Goal: Check status

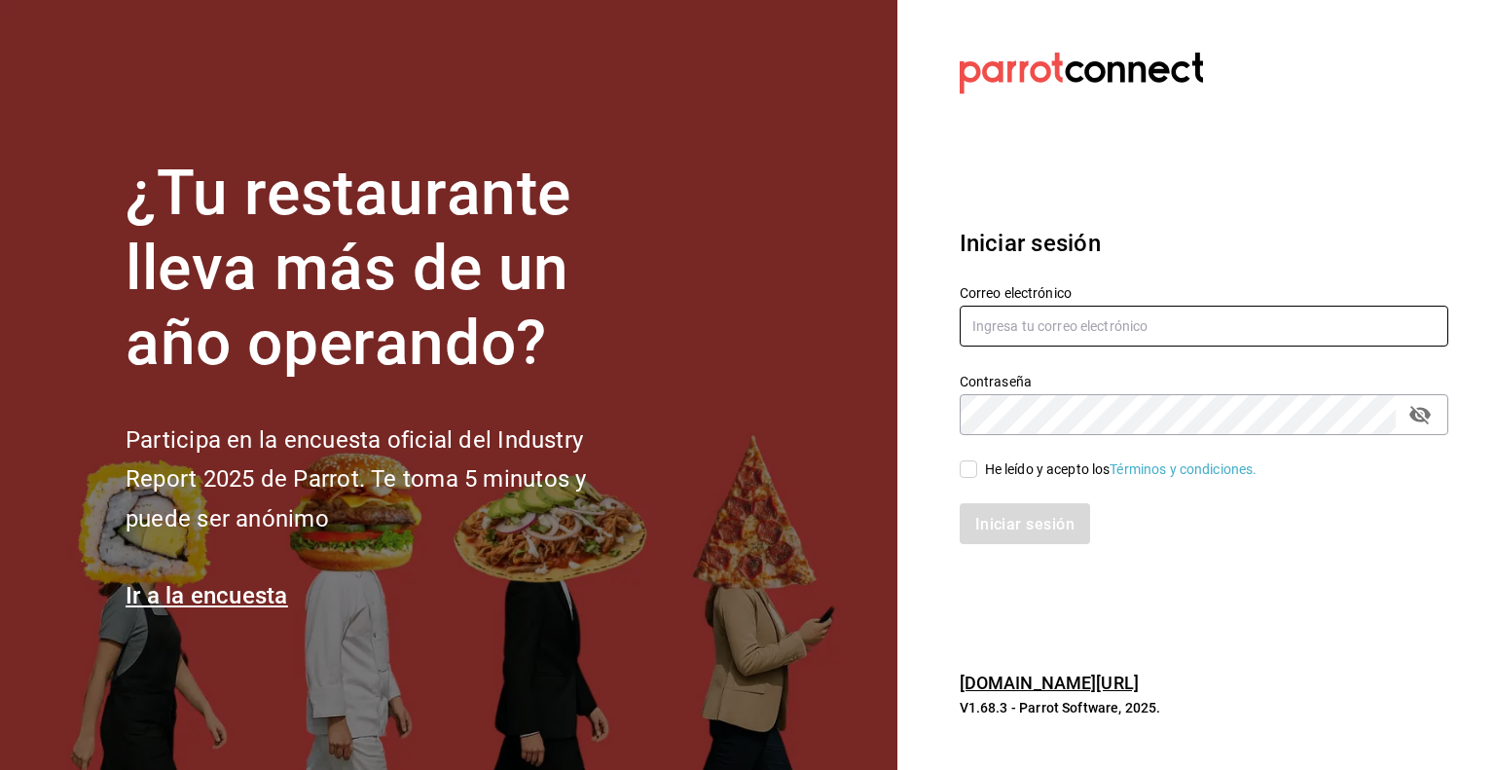
type input "[EMAIL_ADDRESS][DOMAIN_NAME]"
click at [964, 473] on input "He leído y acepto los Términos y condiciones." at bounding box center [969, 469] width 18 height 18
checkbox input "true"
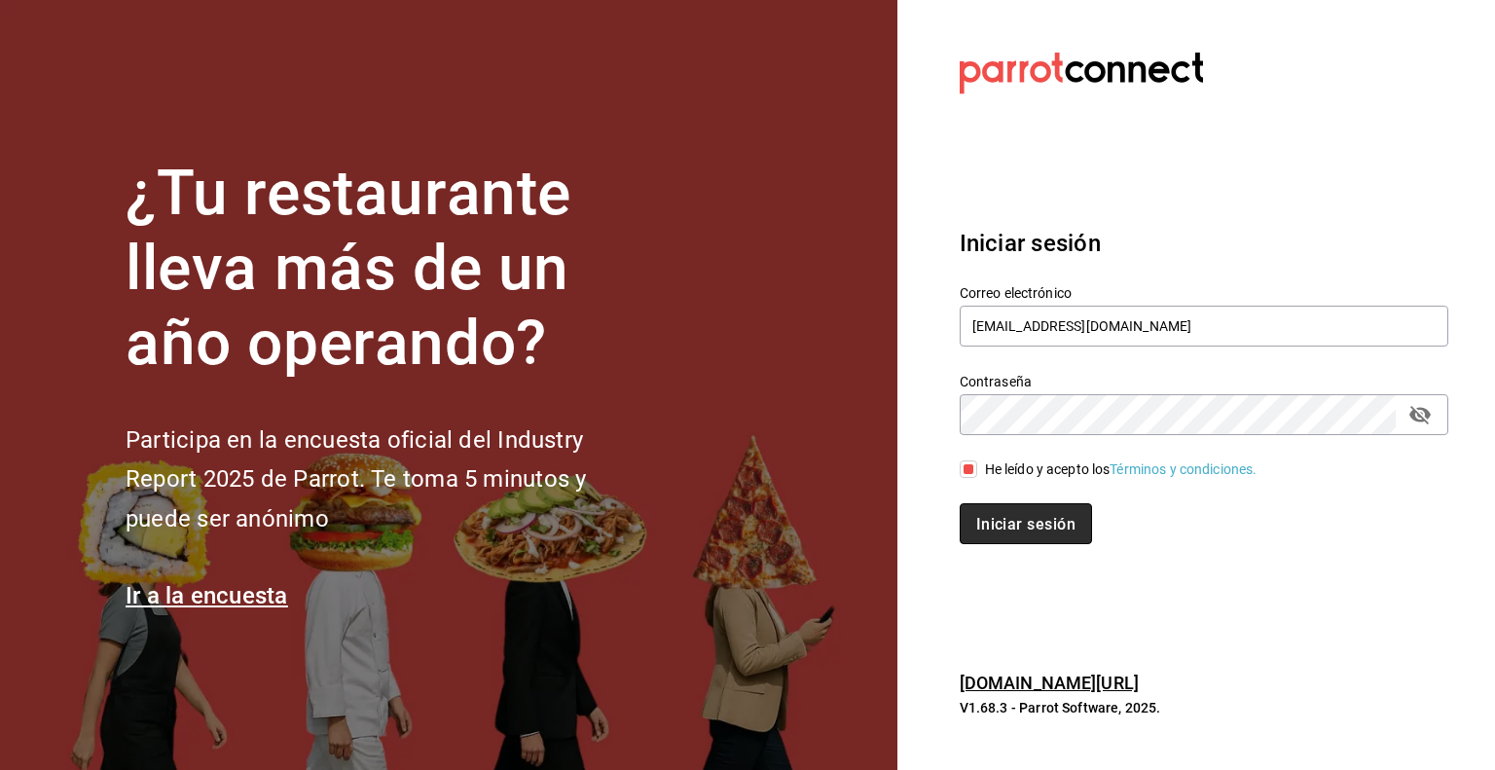
click at [1021, 525] on font "Iniciar sesión" at bounding box center [1025, 523] width 99 height 18
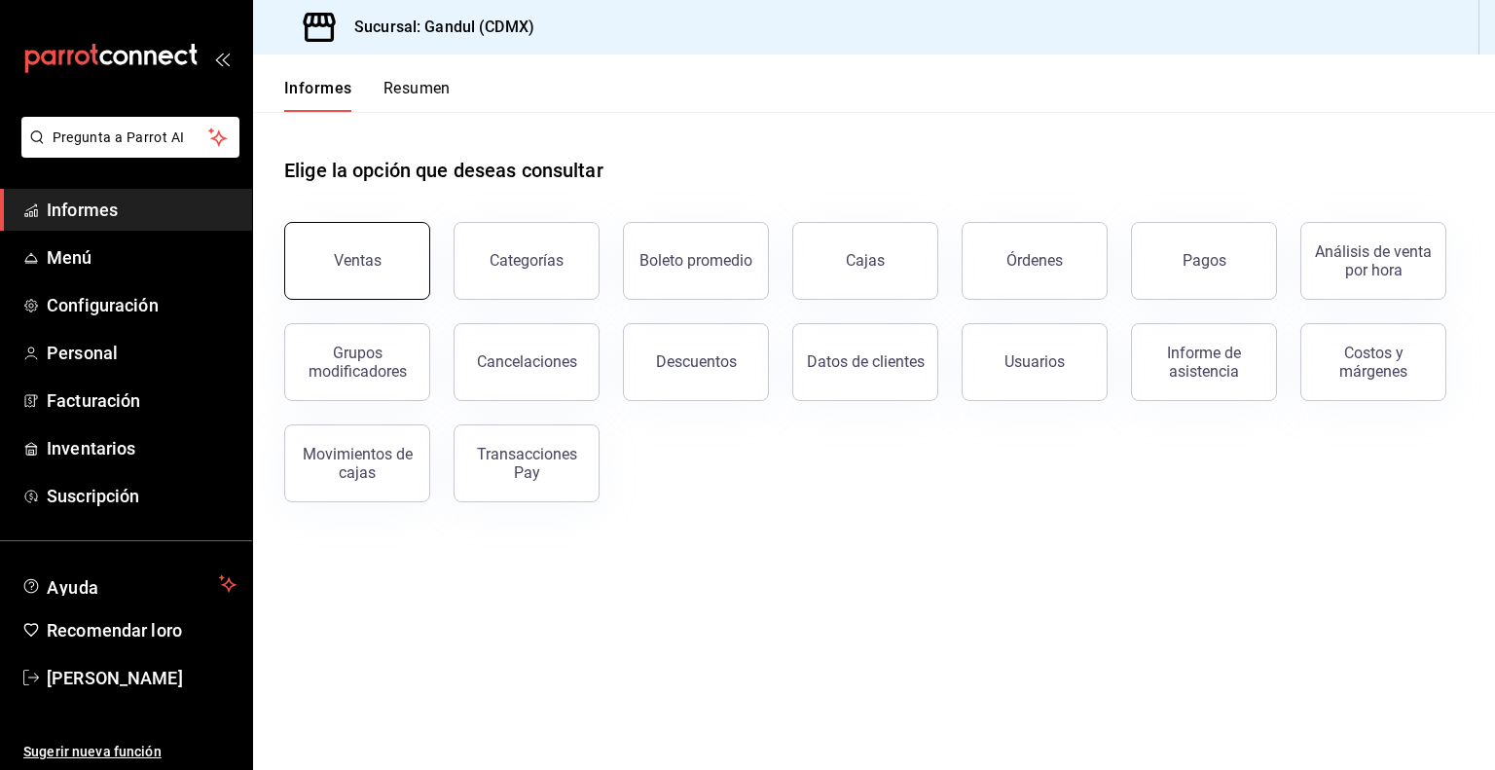
click at [337, 241] on button "Ventas" at bounding box center [357, 261] width 146 height 78
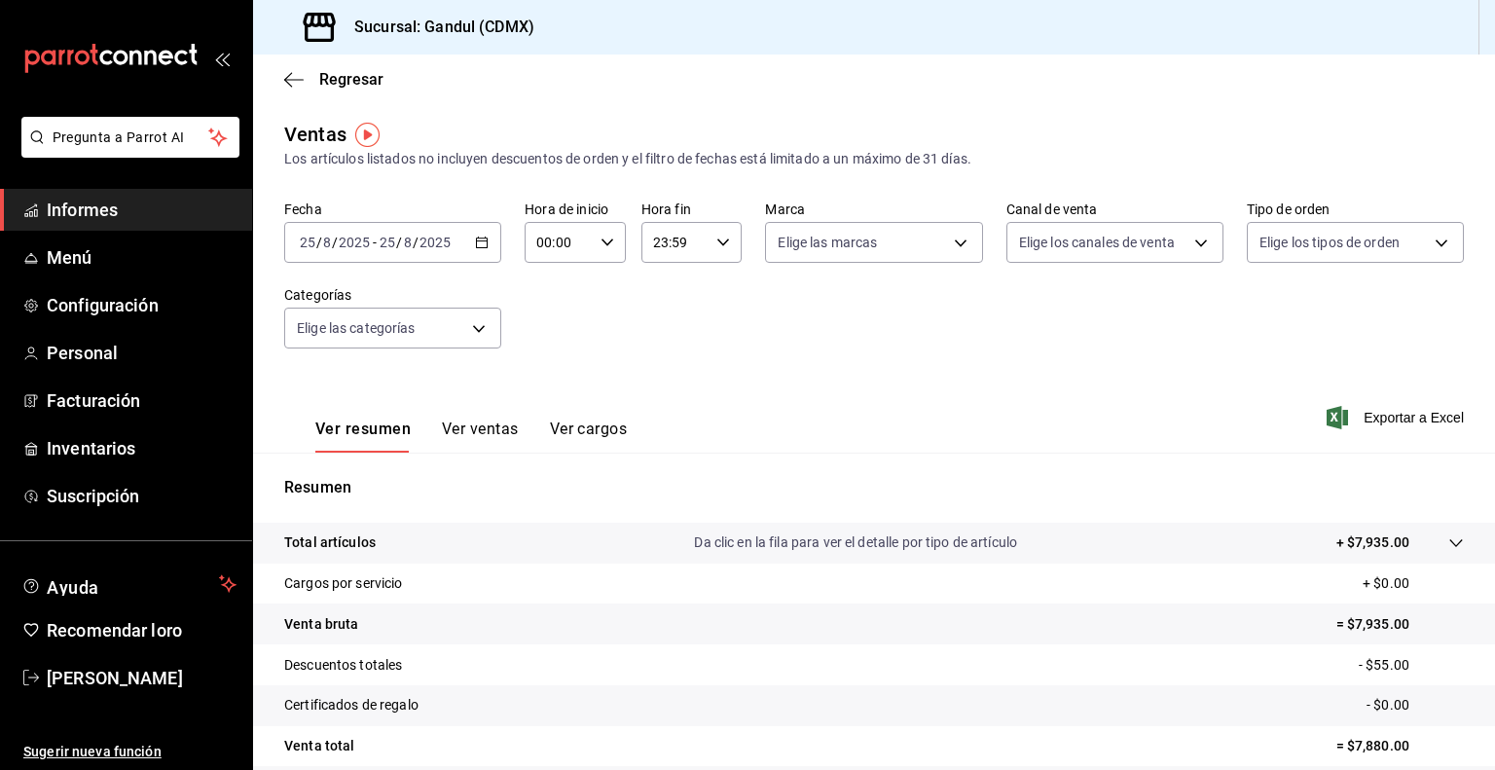
click at [477, 240] on \(Stroke\) "button" at bounding box center [482, 240] width 11 height 1
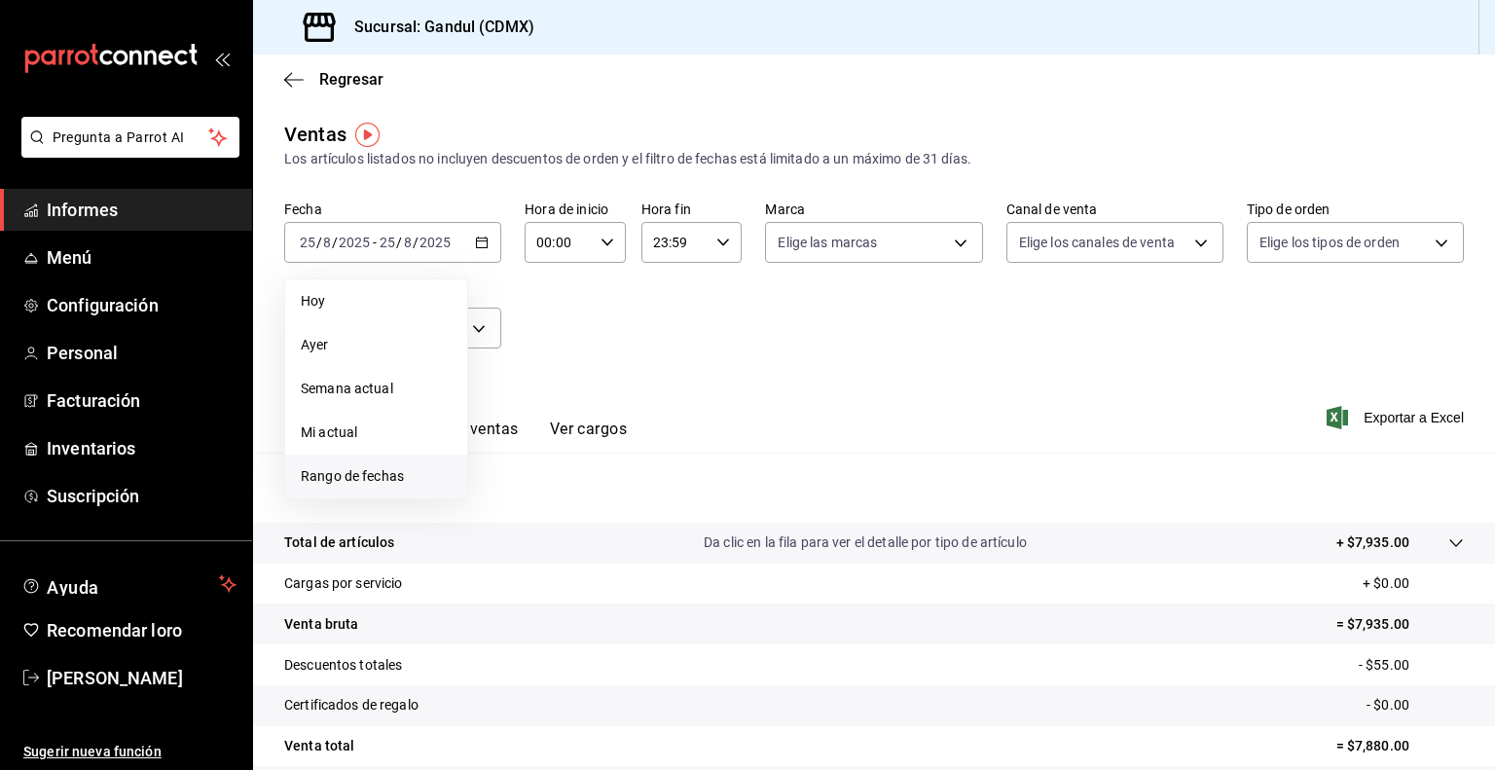
click at [335, 471] on font "Rango de fechas" at bounding box center [352, 476] width 103 height 16
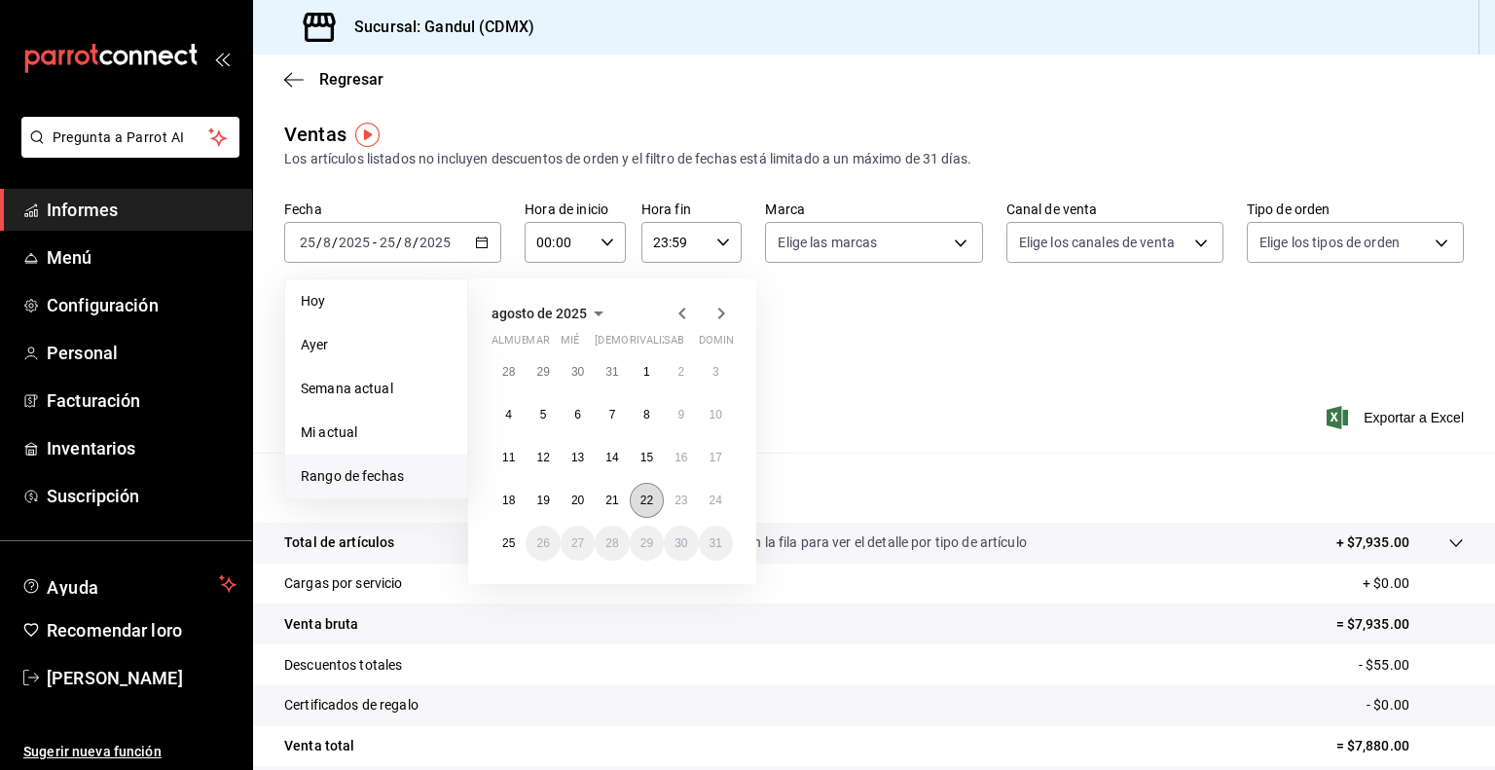
click at [645, 495] on font "22" at bounding box center [646, 500] width 13 height 14
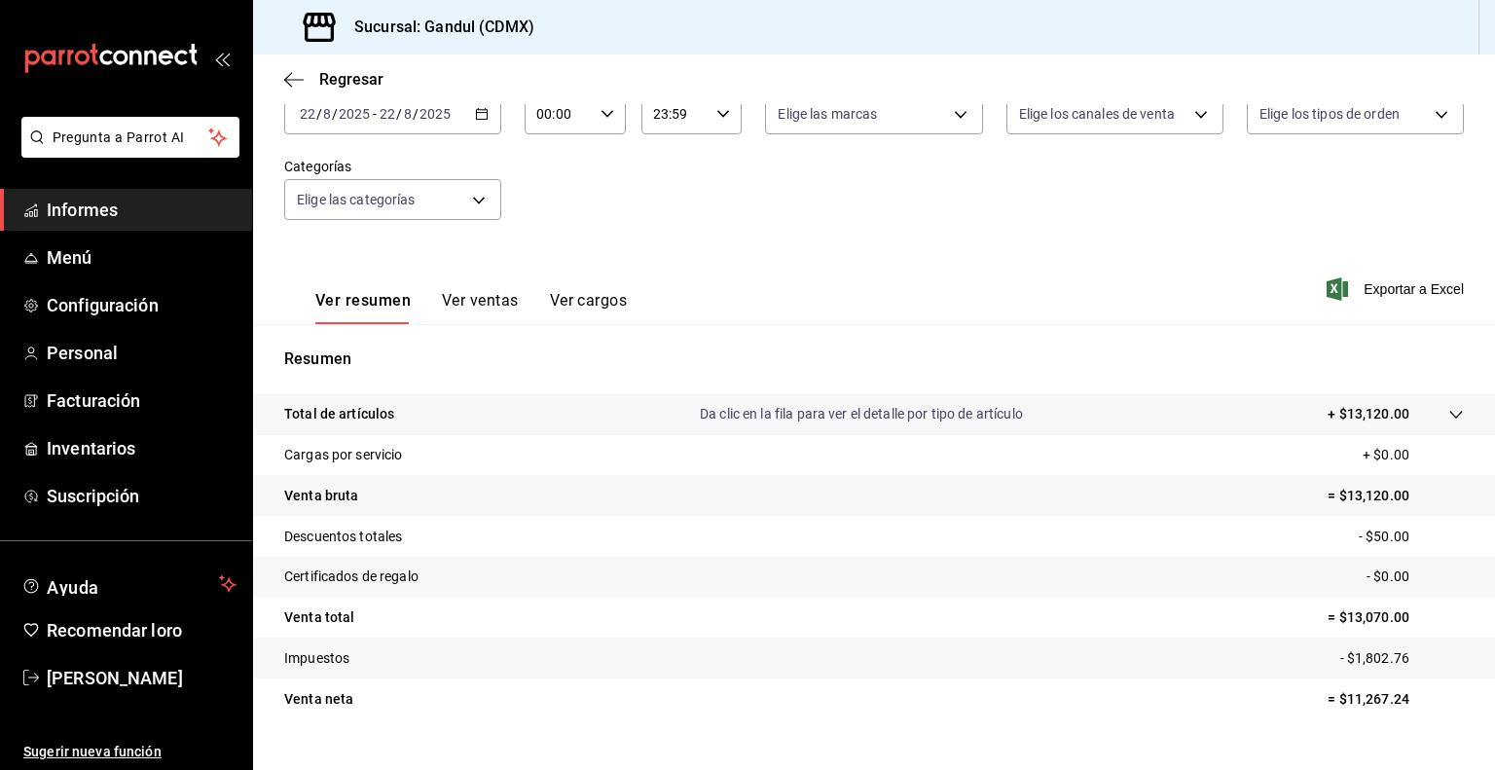
scroll to position [128, 0]
click at [386, 131] on div "[DATE] [DATE] - [DATE] [DATE]" at bounding box center [392, 113] width 217 height 41
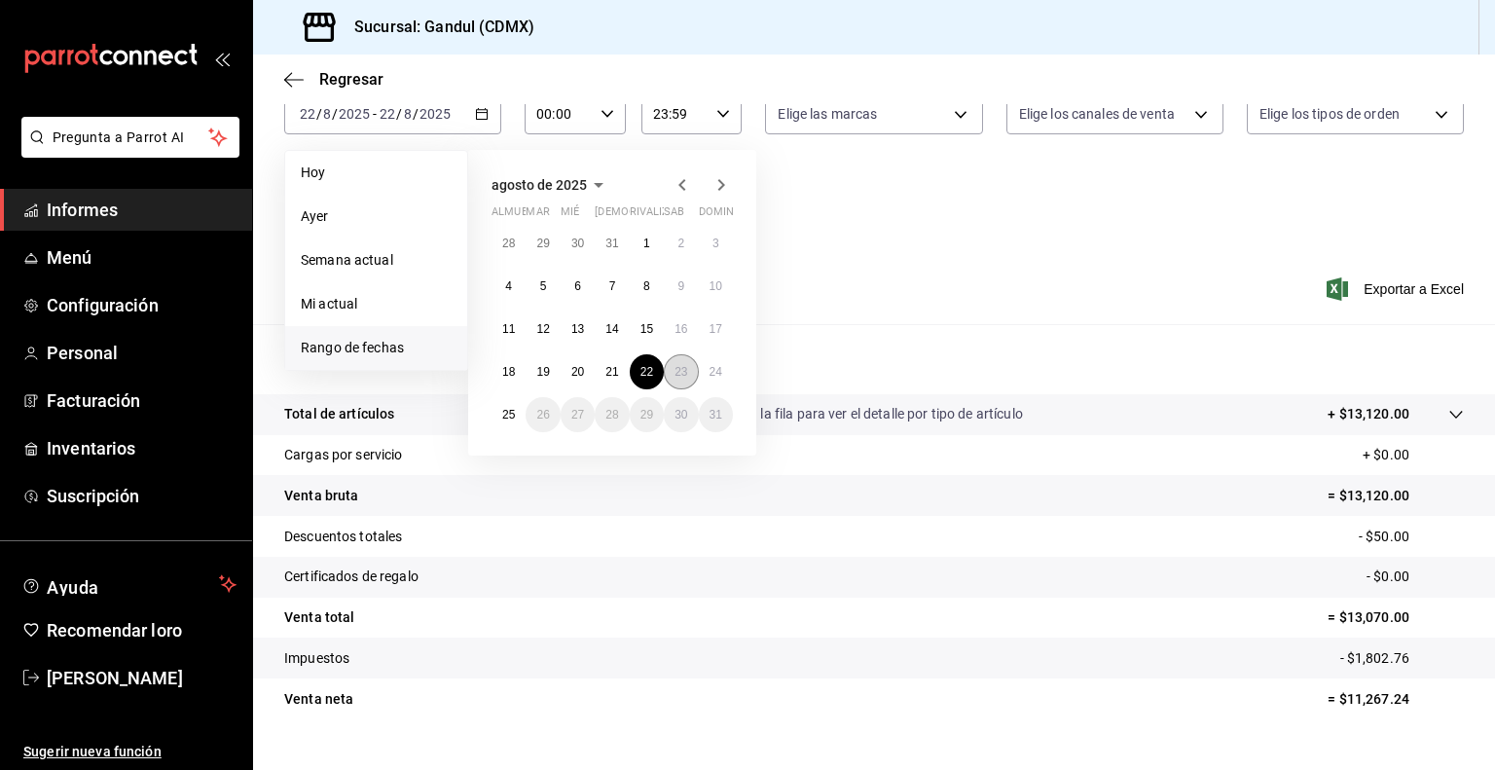
click at [680, 368] on font "23" at bounding box center [681, 372] width 13 height 14
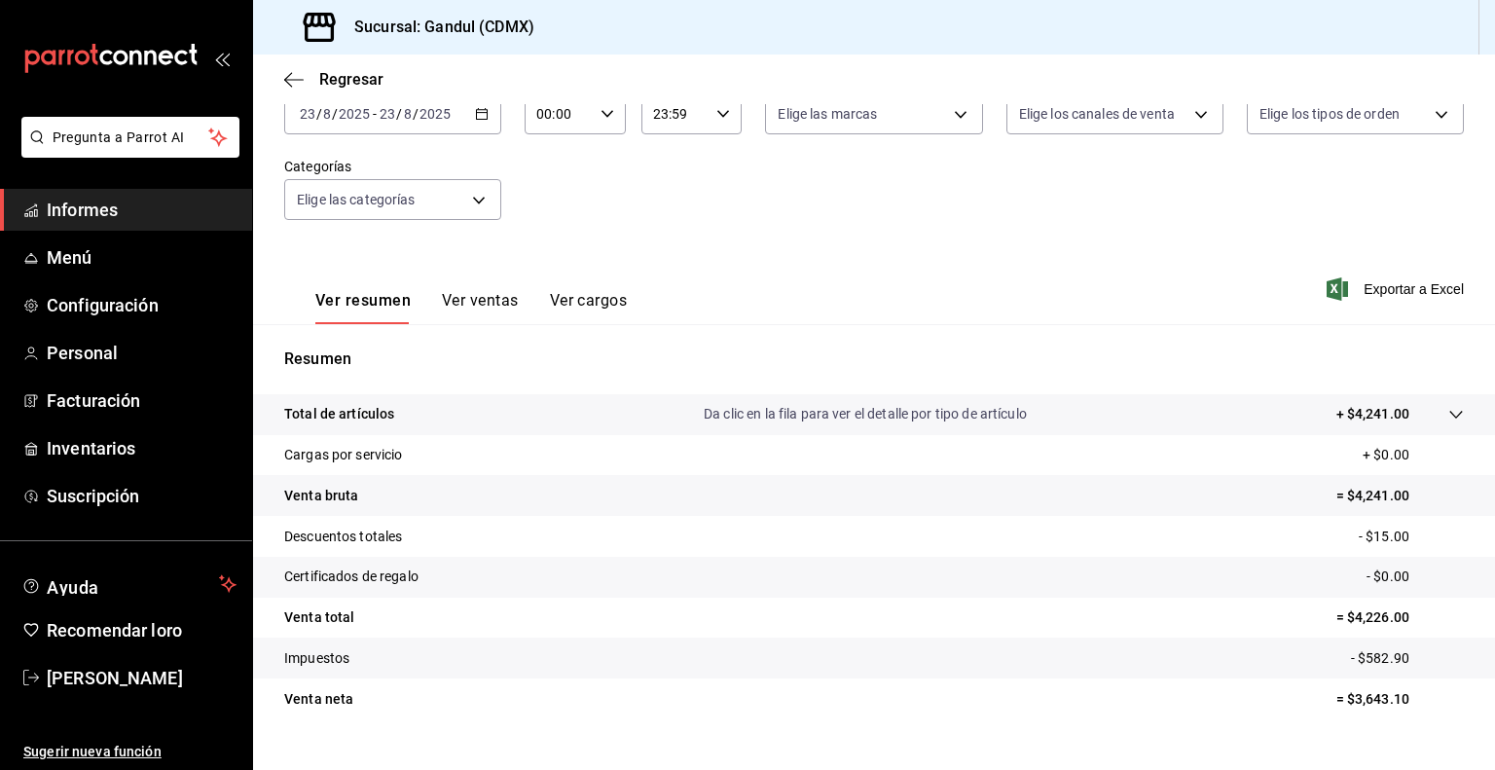
click at [846, 278] on div "Ver resumen Ver ventas Ver cargos Exportar a Excel" at bounding box center [874, 283] width 1242 height 81
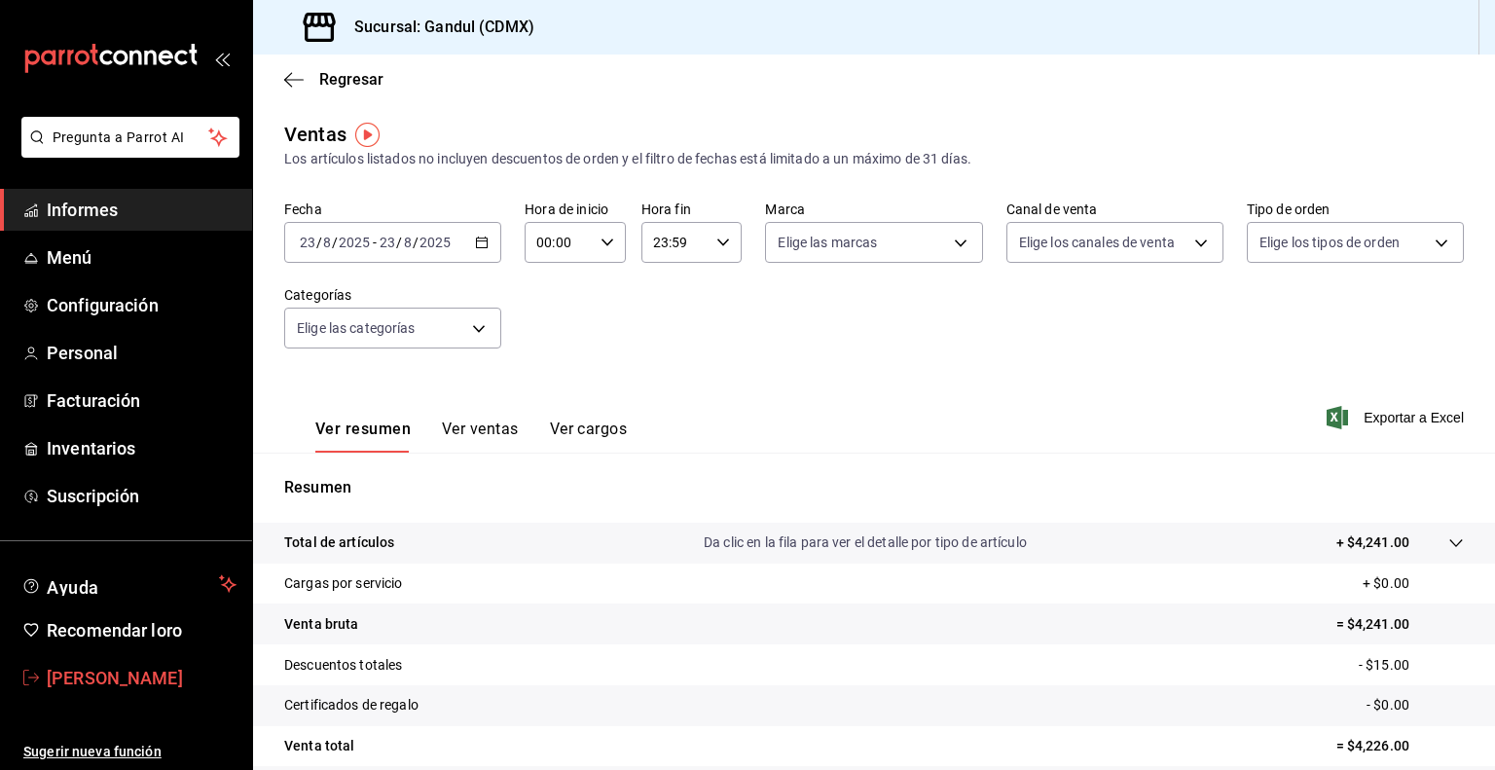
click at [118, 672] on font "[PERSON_NAME]" at bounding box center [115, 678] width 136 height 20
